Goal: Check status: Check status

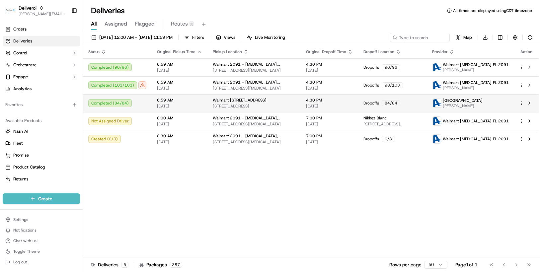
click at [521, 103] on html "Deliverol chris.sexton@deliverol.com Toggle Sidebar Orders Deliveries Control O…" at bounding box center [270, 136] width 540 height 272
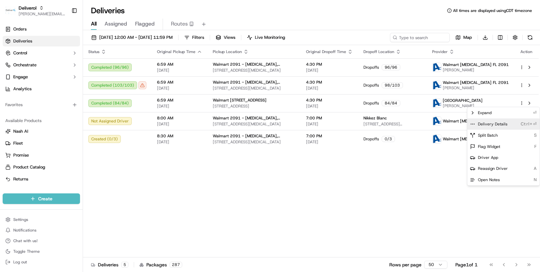
click at [496, 125] on span "Delivery Details" at bounding box center [493, 123] width 30 height 5
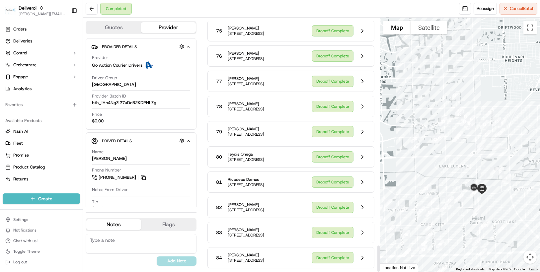
scroll to position [2161, 0]
click at [361, 257] on button at bounding box center [362, 258] width 13 height 13
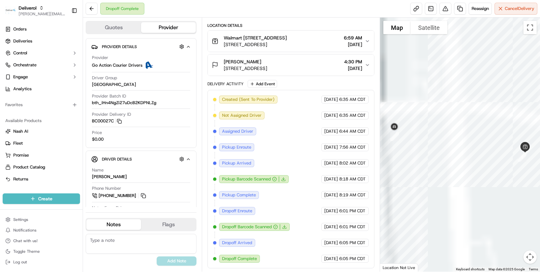
scroll to position [164, 0]
